Goal: Task Accomplishment & Management: Complete application form

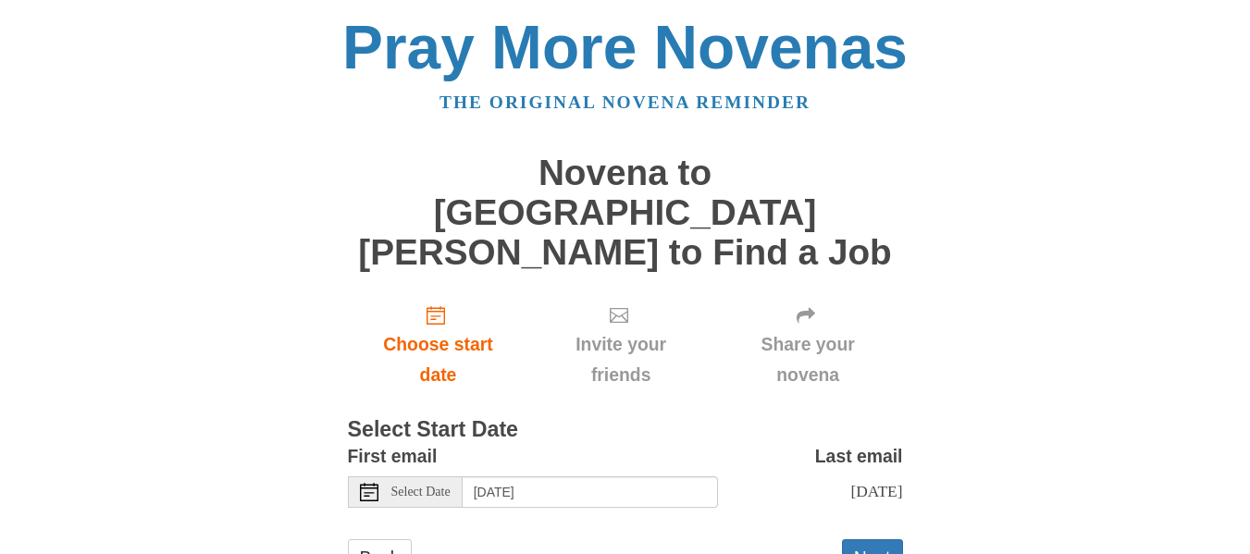
scroll to position [38, 0]
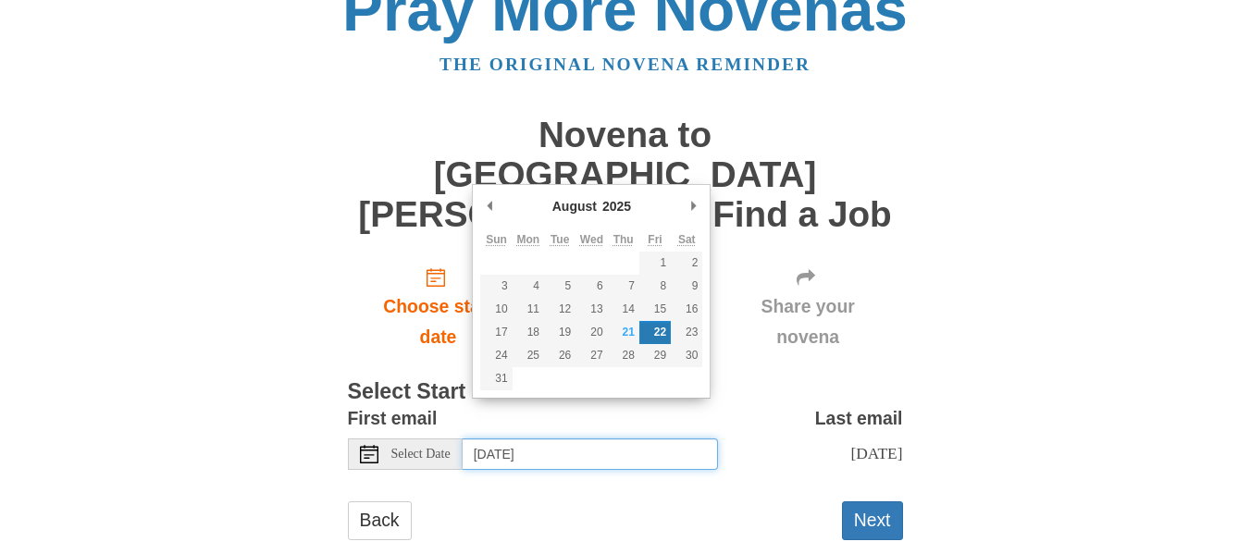
click at [479, 439] on input "[DATE]" at bounding box center [590, 454] width 255 height 31
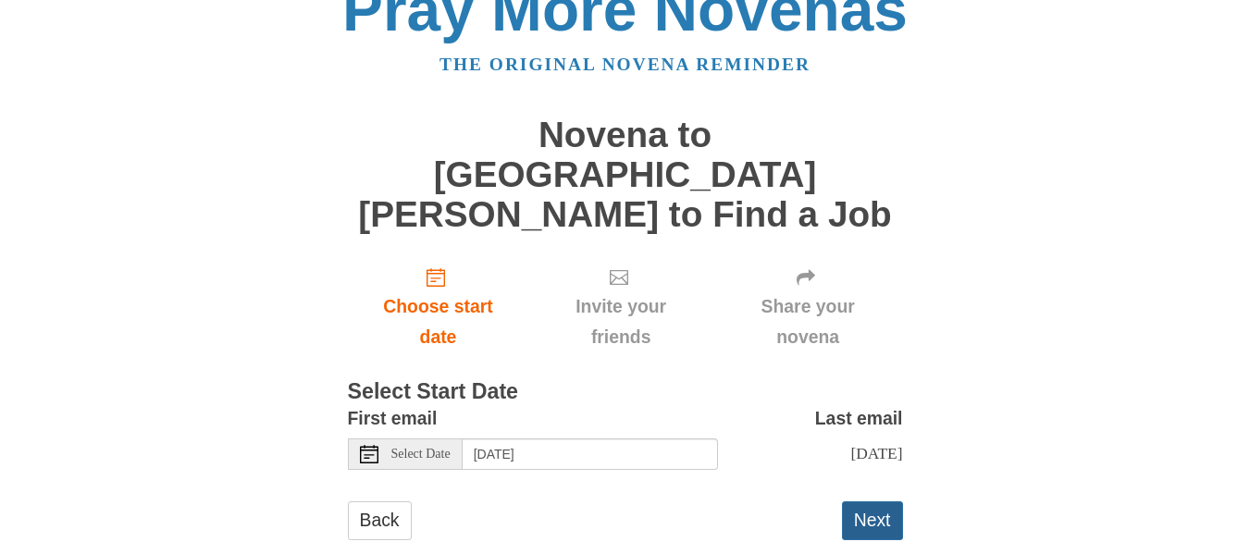
click at [868, 501] on button "Next" at bounding box center [872, 520] width 61 height 38
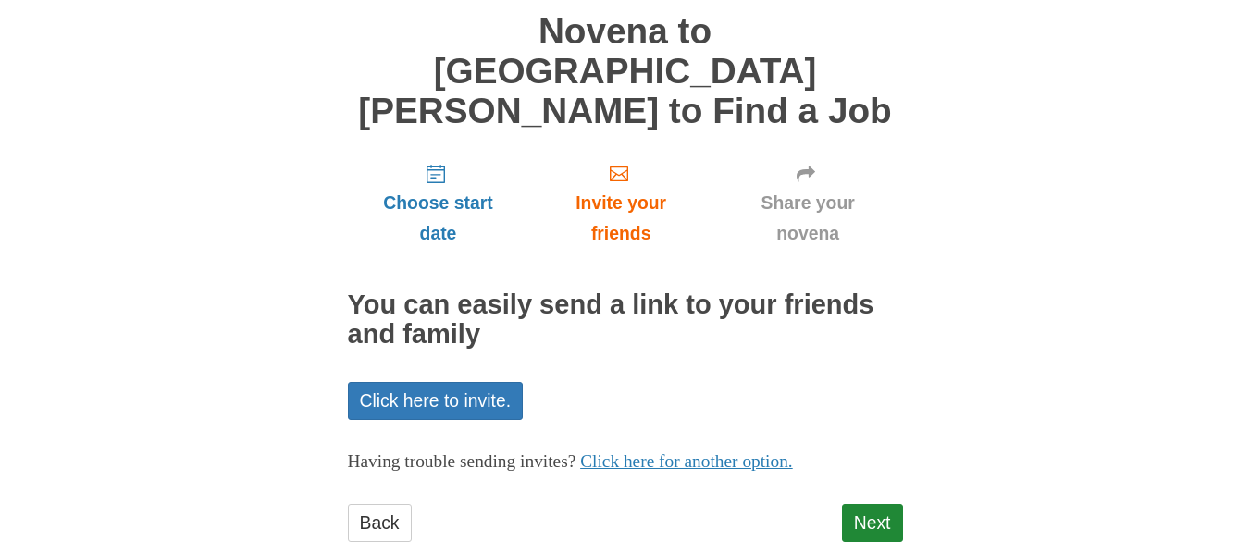
scroll to position [144, 0]
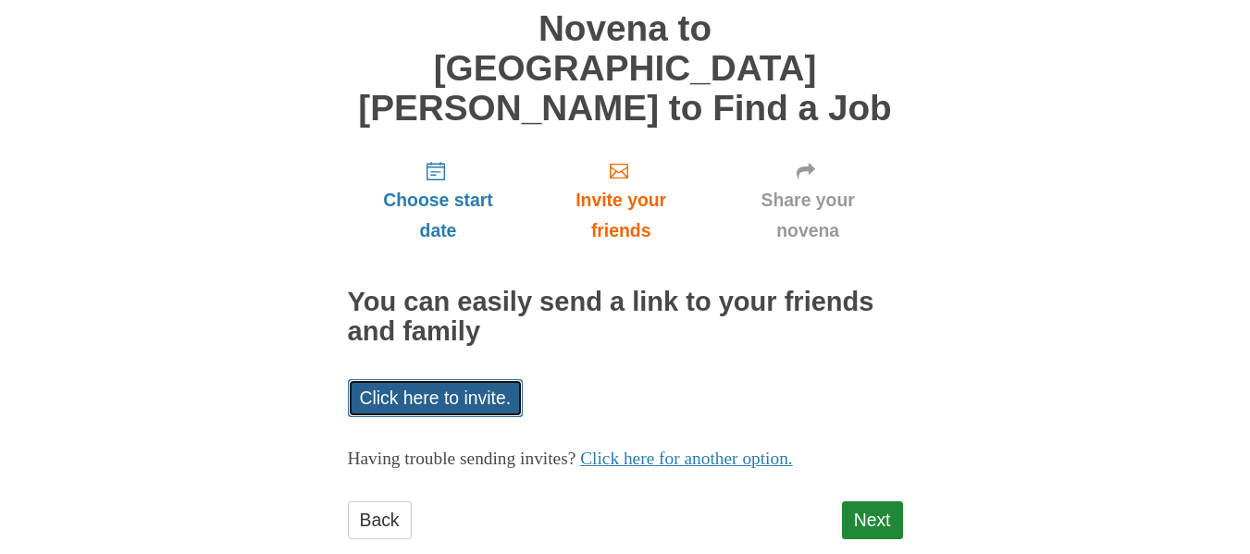
click at [418, 379] on link "Click here to invite." at bounding box center [436, 398] width 176 height 38
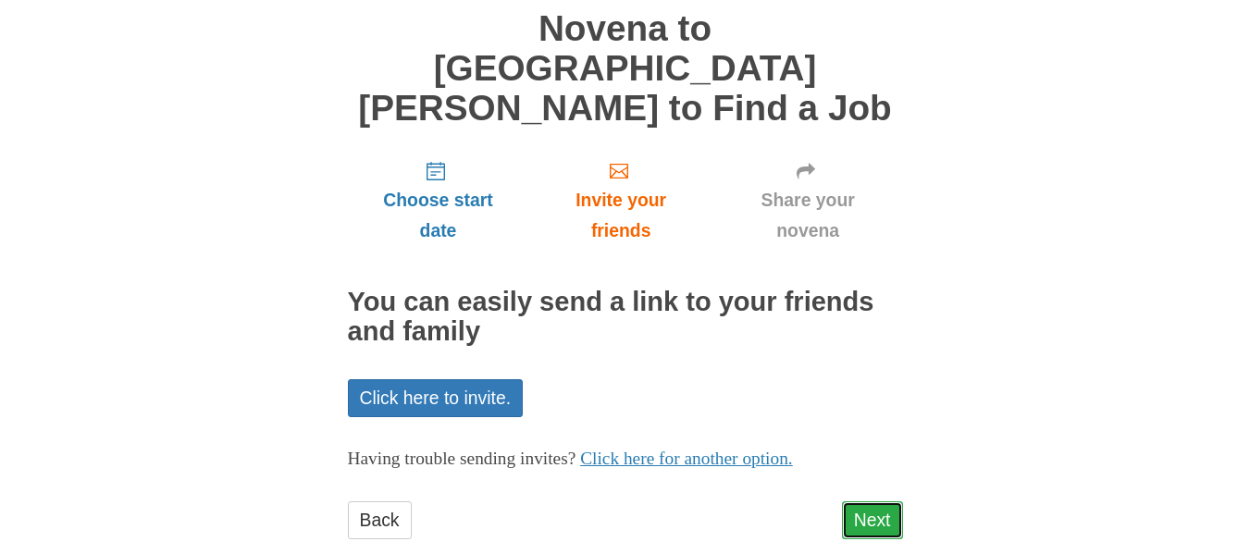
click at [874, 501] on link "Next" at bounding box center [872, 520] width 61 height 38
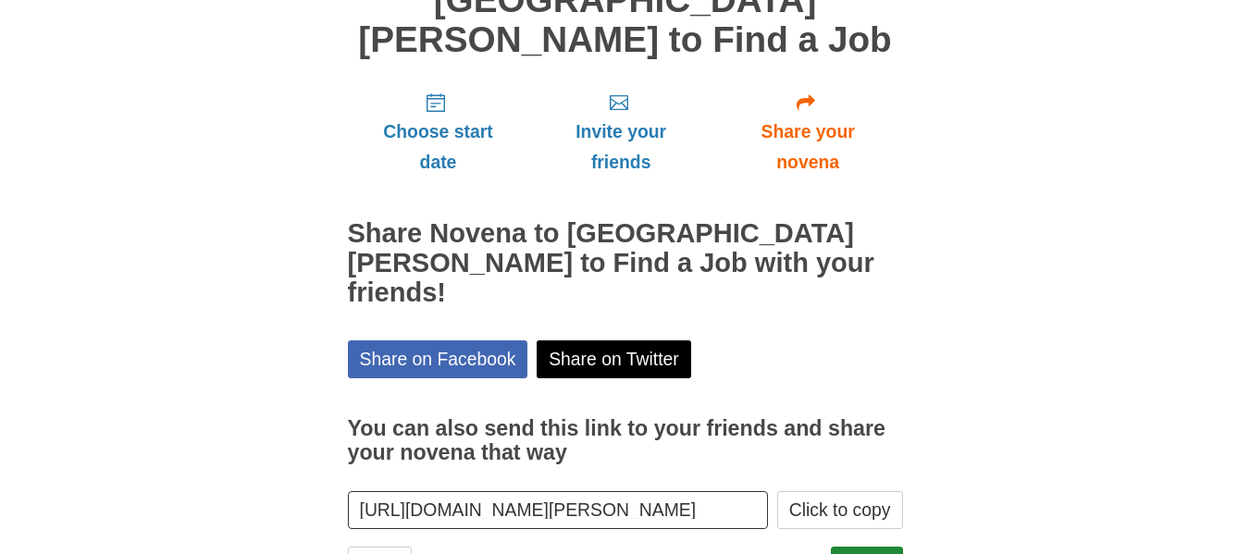
scroll to position [229, 0]
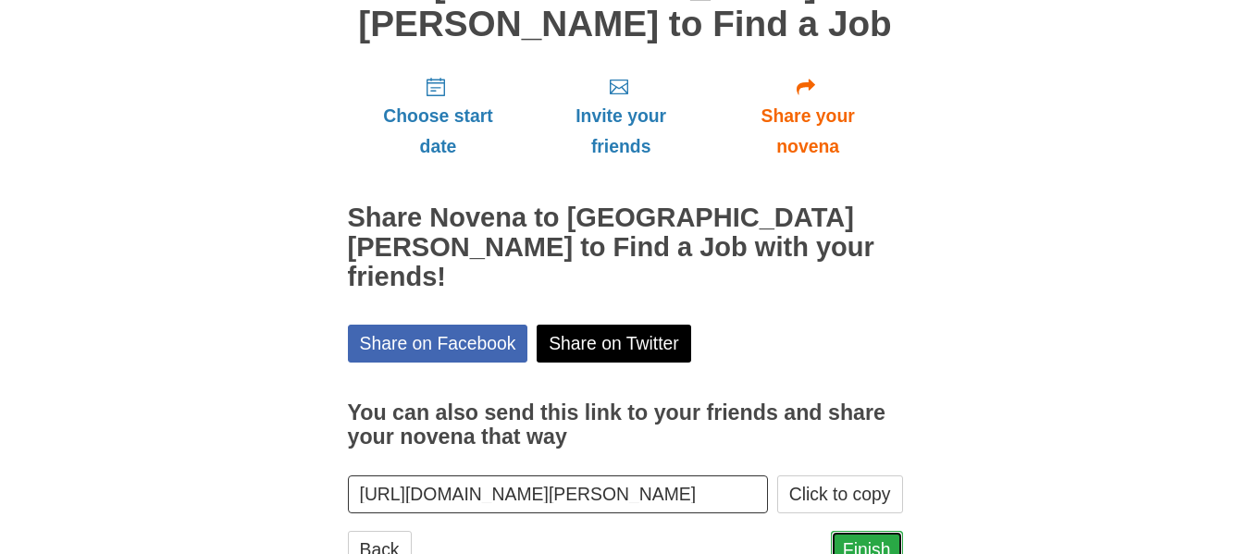
click at [862, 531] on link "Finish" at bounding box center [867, 550] width 72 height 38
